Goal: Information Seeking & Learning: Learn about a topic

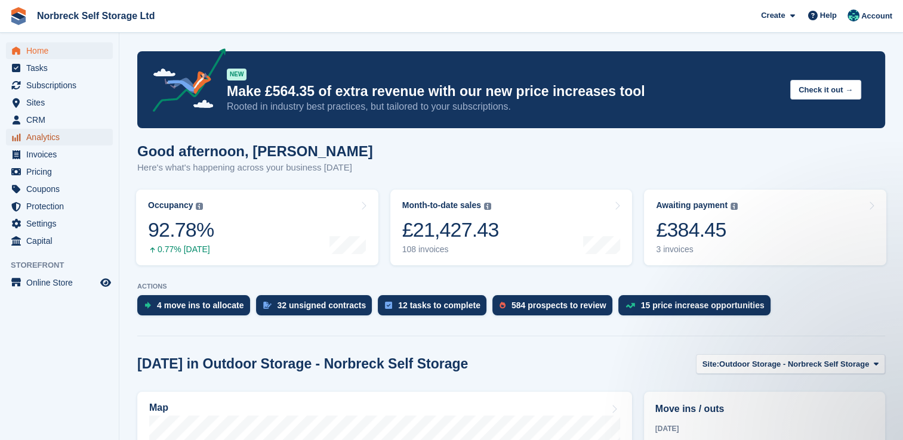
click at [44, 143] on span "Analytics" at bounding box center [62, 137] width 72 height 17
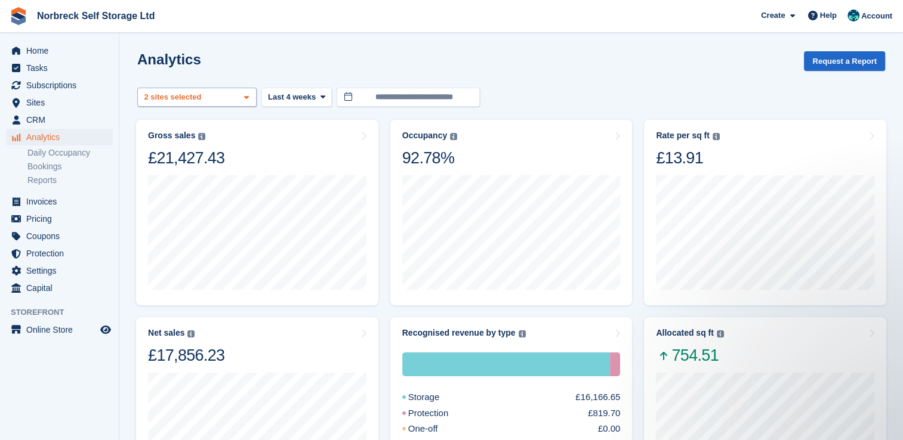
click at [248, 100] on icon at bounding box center [246, 98] width 5 height 8
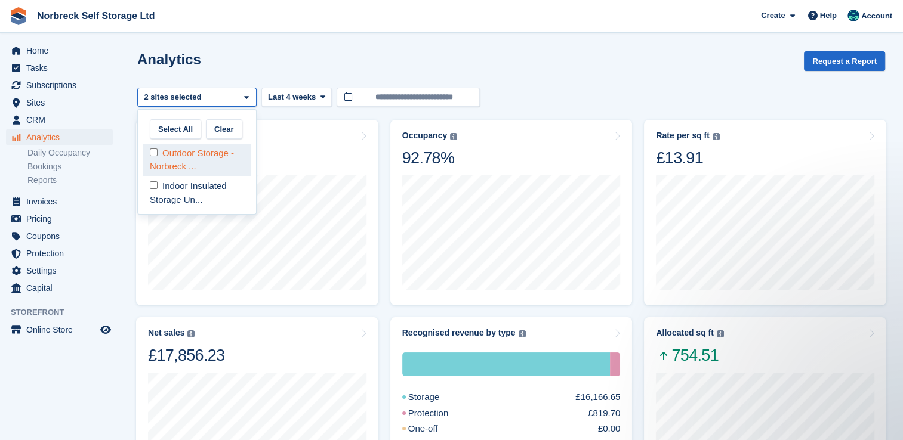
click at [217, 157] on div "Outdoor Storage - Norbreck ..." at bounding box center [197, 160] width 109 height 33
select select "****"
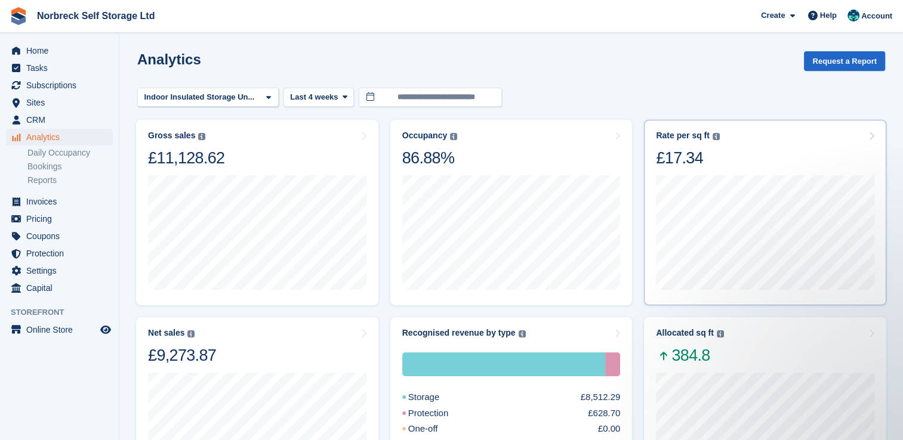
click at [726, 166] on div "Rate per sq ft Annualized storage revenue (after discounts, excluding tax) divi…" at bounding box center [765, 150] width 218 height 38
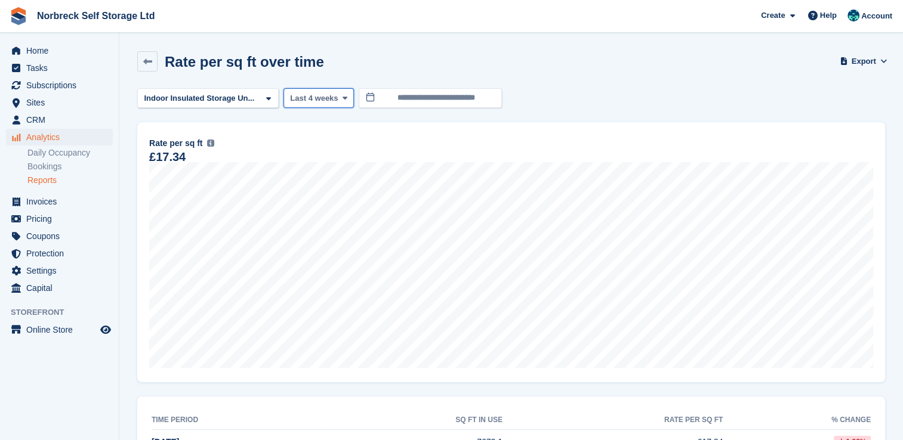
click at [340, 99] on span at bounding box center [345, 98] width 10 height 10
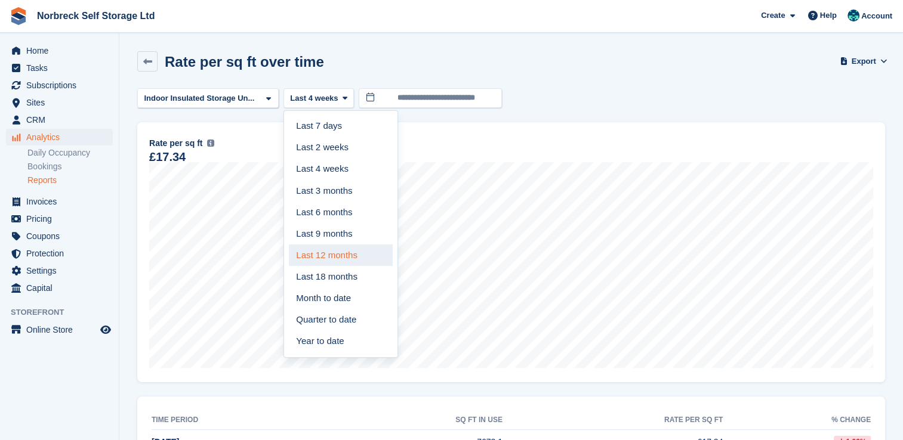
click at [337, 258] on link "Last 12 months" at bounding box center [341, 255] width 104 height 21
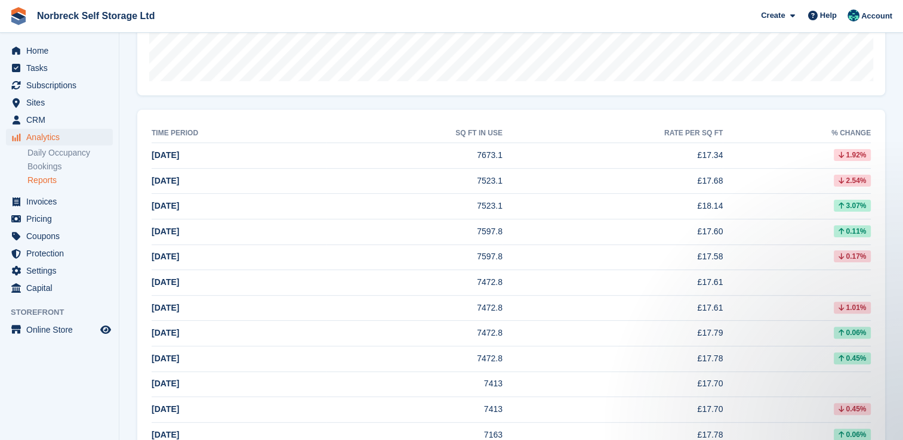
scroll to position [295, 0]
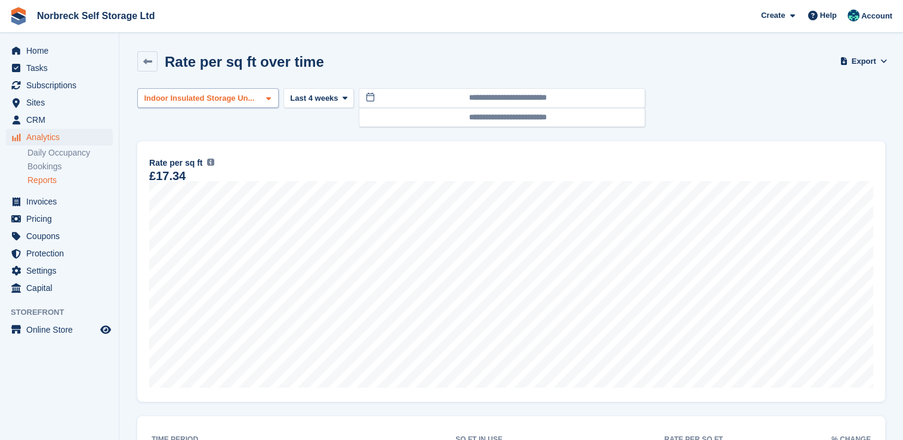
click at [266, 100] on icon at bounding box center [268, 99] width 5 height 8
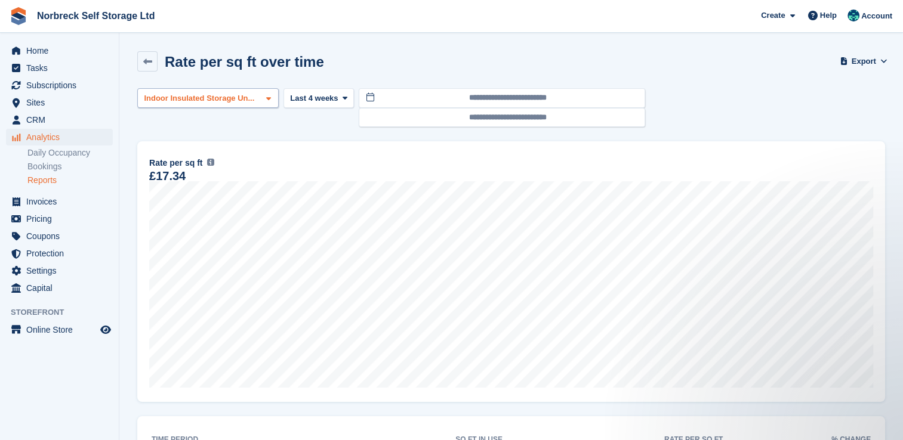
click at [262, 89] on div "Indoor Insulated Storage Un..." at bounding box center [207, 98] width 141 height 20
click at [266, 99] on icon at bounding box center [268, 99] width 5 height 8
click at [342, 101] on icon at bounding box center [344, 98] width 5 height 8
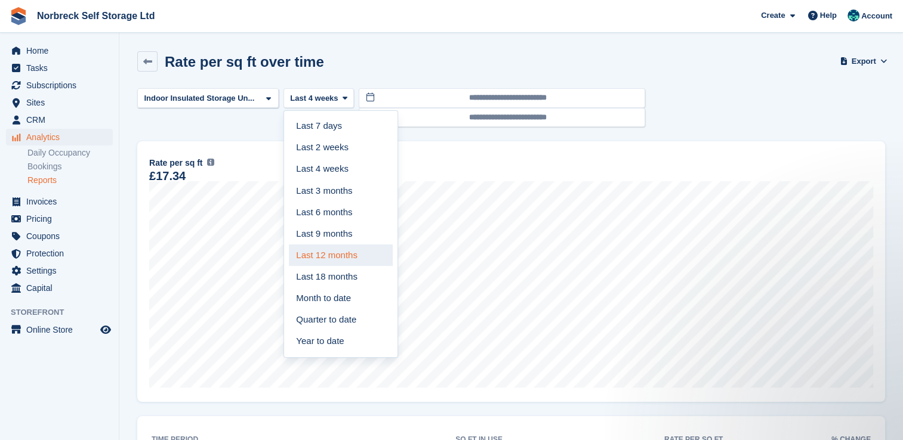
click at [330, 258] on link "Last 12 months" at bounding box center [341, 255] width 104 height 21
